Goal: Task Accomplishment & Management: Manage account settings

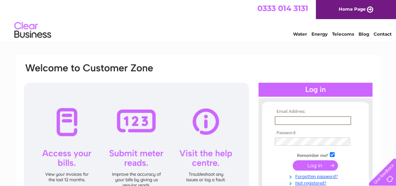
click at [295, 120] on input "text" at bounding box center [313, 120] width 76 height 9
type input "[EMAIL_ADDRESS][DOMAIN_NAME]"
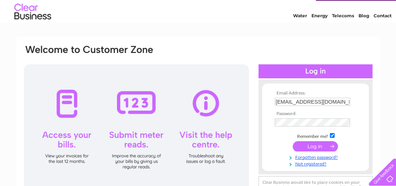
click at [317, 148] on input "submit" at bounding box center [315, 146] width 45 height 10
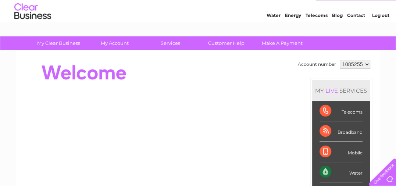
scroll to position [18, 0]
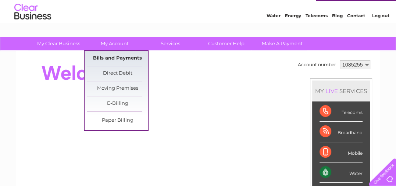
click at [118, 56] on link "Bills and Payments" at bounding box center [117, 58] width 61 height 15
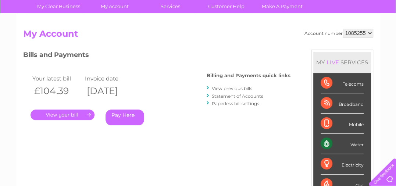
scroll to position [74, 0]
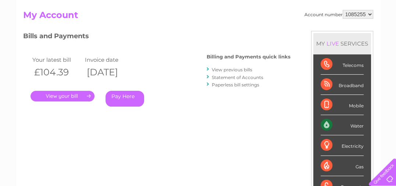
click at [74, 97] on link "." at bounding box center [63, 96] width 64 height 11
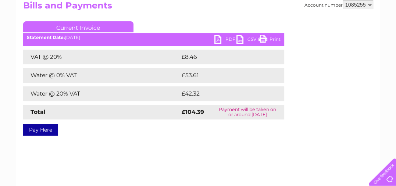
scroll to position [87, 0]
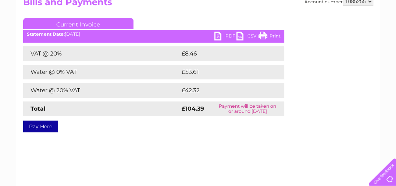
click at [220, 35] on link "PDF" at bounding box center [225, 37] width 22 height 11
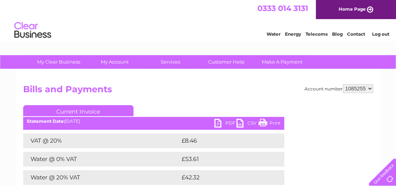
scroll to position [0, 0]
click at [377, 34] on link "Log out" at bounding box center [380, 34] width 17 height 6
